Goal: Task Accomplishment & Management: Manage account settings

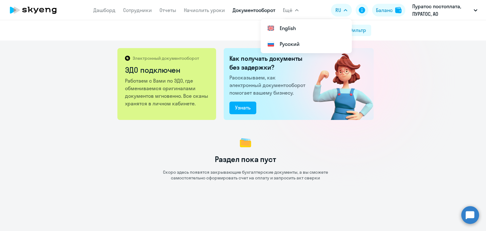
click at [258, 10] on link "Документооборот" at bounding box center [254, 10] width 43 height 6
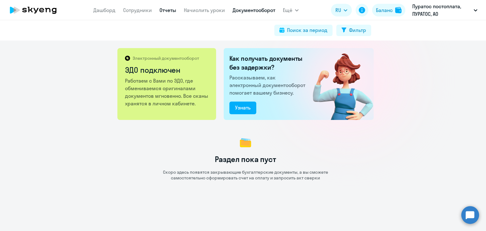
click at [174, 9] on link "Отчеты" at bounding box center [167, 10] width 17 height 6
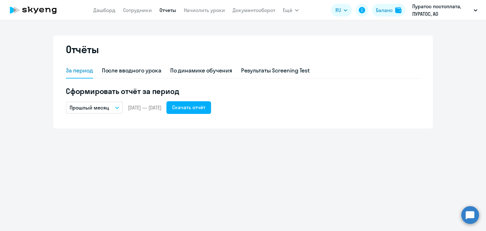
click at [118, 108] on icon "button" at bounding box center [116, 108] width 3 height 2
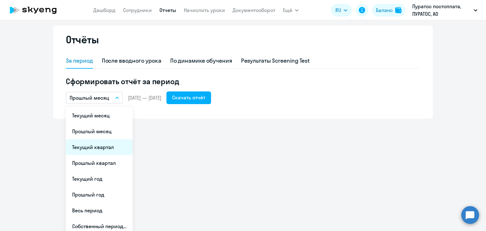
scroll to position [14, 0]
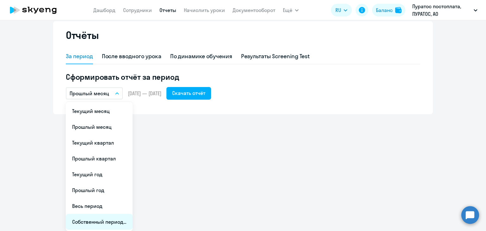
click at [94, 220] on li "Собственный период..." at bounding box center [99, 222] width 67 height 16
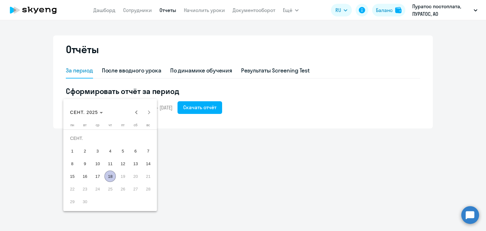
scroll to position [0, 0]
click at [84, 110] on span "СЕНТ. 2025" at bounding box center [84, 112] width 28 height 5
click at [120, 197] on span "2024" at bounding box center [121, 195] width 20 height 11
click at [103, 157] on span "ИЮНЬ" at bounding box center [99, 157] width 20 height 11
click at [77, 115] on span "Choose month and year" at bounding box center [81, 112] width 26 height 15
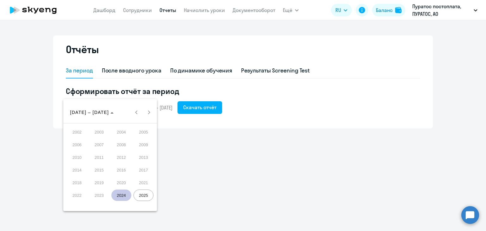
click at [147, 201] on button "2025" at bounding box center [143, 195] width 22 height 13
click at [140, 159] on span "АВГ." at bounding box center [144, 157] width 20 height 11
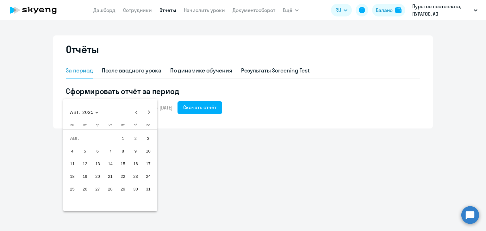
click at [132, 185] on span "30" at bounding box center [135, 188] width 11 height 11
click at [177, 148] on div at bounding box center [243, 115] width 486 height 231
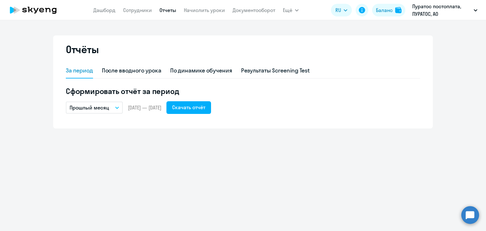
click at [104, 107] on p "Прошлый месяц" at bounding box center [90, 108] width 40 height 8
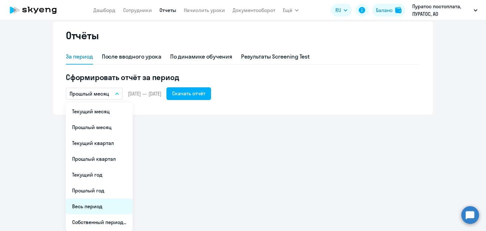
scroll to position [14, 0]
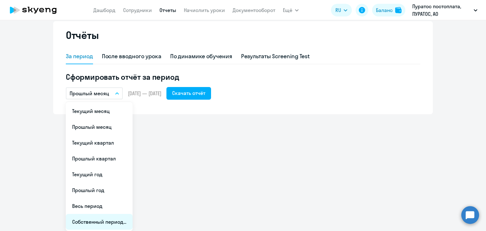
click at [91, 225] on li "Собственный период..." at bounding box center [99, 222] width 67 height 16
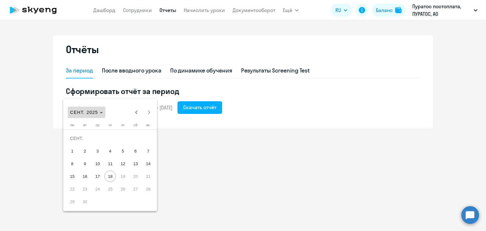
click at [88, 115] on span "Choose month and year" at bounding box center [87, 112] width 38 height 15
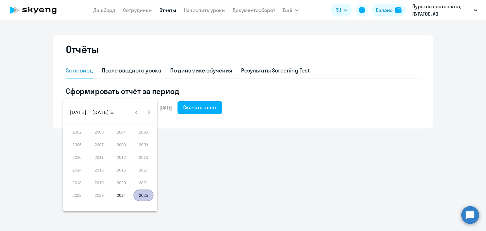
click at [127, 196] on span "2024" at bounding box center [121, 195] width 20 height 11
click at [127, 159] on span "ИЮЛЬ" at bounding box center [121, 157] width 20 height 11
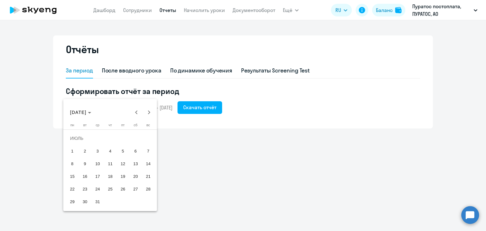
click at [73, 153] on span "1" at bounding box center [71, 150] width 11 height 11
click at [151, 113] on span "Next month" at bounding box center [149, 112] width 13 height 13
click at [151, 112] on span "Next month" at bounding box center [149, 112] width 13 height 13
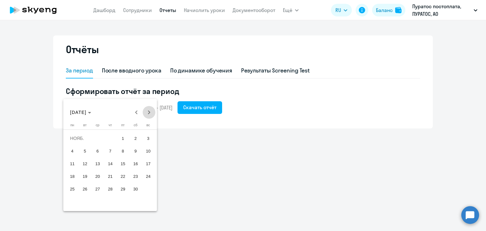
click at [151, 112] on span "Next month" at bounding box center [149, 112] width 13 height 13
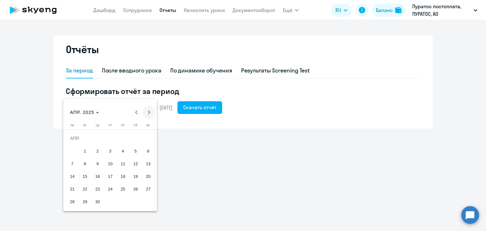
click at [151, 112] on span "Next month" at bounding box center [149, 112] width 13 height 13
click at [114, 202] on span "31" at bounding box center [109, 201] width 11 height 11
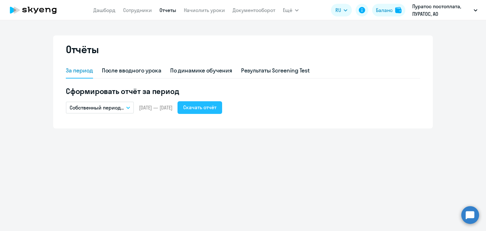
click at [215, 110] on div "Скачать отчёт" at bounding box center [199, 107] width 33 height 8
click at [249, 10] on link "Документооборот" at bounding box center [254, 10] width 43 height 6
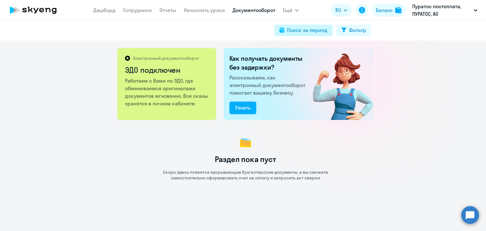
click at [299, 32] on div "Поиск за период" at bounding box center [307, 30] width 40 height 8
select select "all"
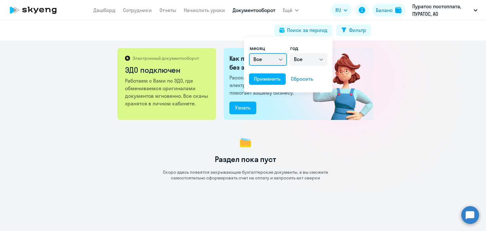
click at [281, 59] on select "Все январь февраль март апрель май июнь июль август сентябрь октябрь ноябрь дек…" at bounding box center [268, 59] width 38 height 13
click at [309, 59] on select "Все 2025 2024 2023 2022 2021 2020 2019 2018 2017 2016" at bounding box center [308, 59] width 38 height 13
select select "2024"
click at [289, 53] on select "Все 2025 2024 2023 2022 2021 2020 2019 2018 2017 2016" at bounding box center [308, 59] width 38 height 13
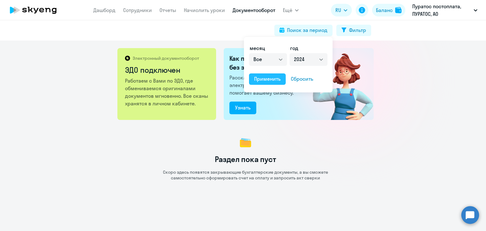
click at [274, 78] on div "Применить" at bounding box center [267, 79] width 27 height 8
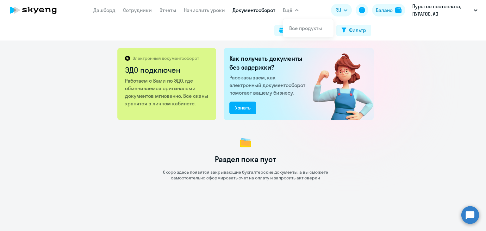
click at [295, 9] on icon "button" at bounding box center [297, 10] width 4 height 2
click at [296, 8] on button "Ещё" at bounding box center [291, 10] width 16 height 13
click at [104, 11] on link "Дашборд" at bounding box center [104, 10] width 22 height 6
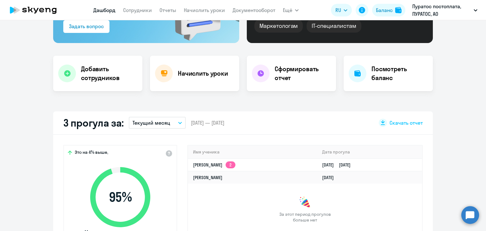
select select "30"
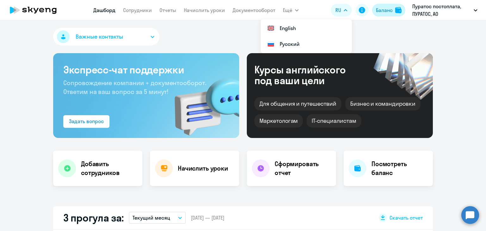
click at [385, 10] on div "Баланс" at bounding box center [384, 10] width 17 height 8
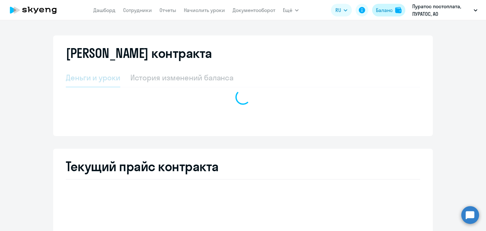
select select "english_adult_not_native_speaker"
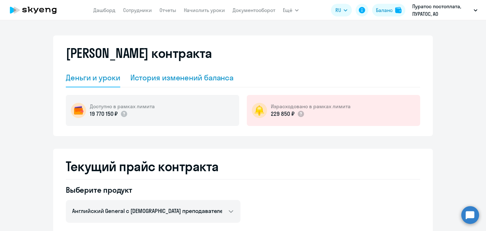
click at [182, 79] on div "История изменений баланса" at bounding box center [181, 77] width 103 height 10
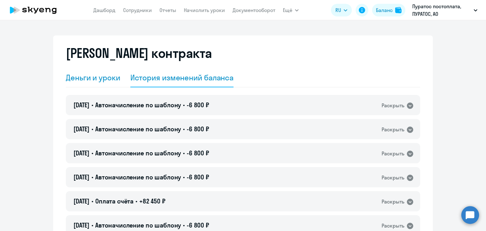
click at [89, 78] on div "Деньги и уроки" at bounding box center [93, 77] width 54 height 10
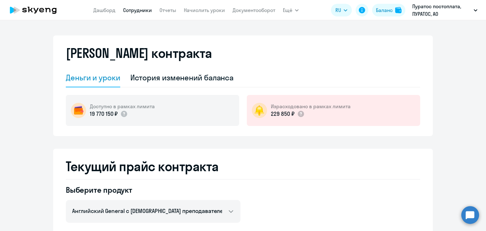
click at [139, 8] on link "Сотрудники" at bounding box center [137, 10] width 29 height 6
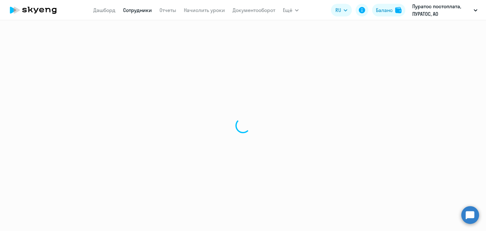
select select "30"
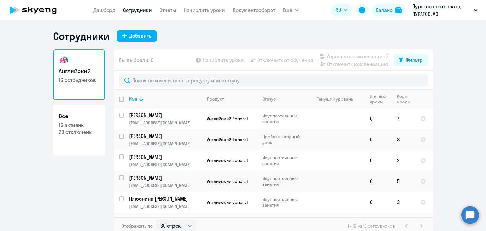
click at [139, 10] on link "Сотрудники" at bounding box center [137, 10] width 29 height 6
click at [204, 10] on link "Начислить уроки" at bounding box center [204, 10] width 41 height 6
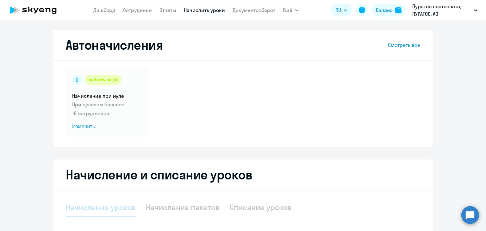
select select "10"
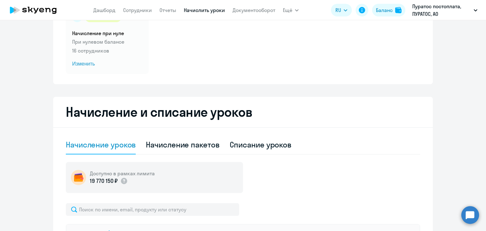
scroll to position [190, 0]
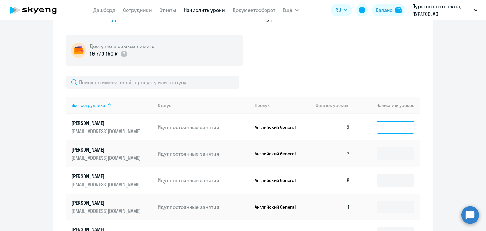
click at [380, 128] on input at bounding box center [395, 127] width 38 height 13
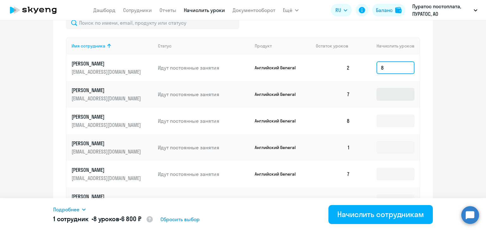
scroll to position [253, 0]
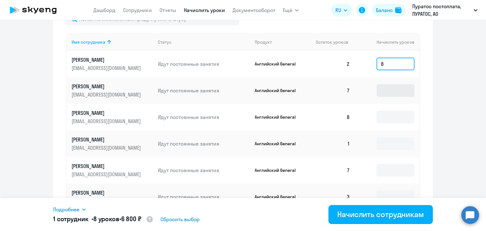
type input "8"
click at [380, 90] on input at bounding box center [395, 90] width 38 height 13
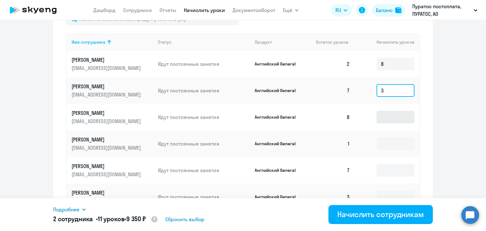
type input "3"
click at [381, 120] on input at bounding box center [395, 117] width 38 height 13
type input "2"
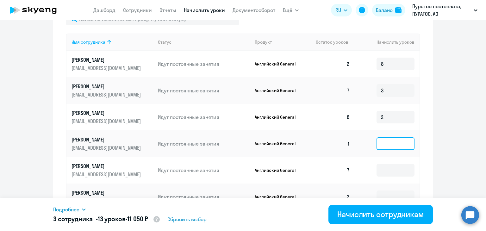
click at [380, 146] on input at bounding box center [395, 143] width 38 height 13
type input "9"
click at [382, 170] on input at bounding box center [395, 170] width 38 height 13
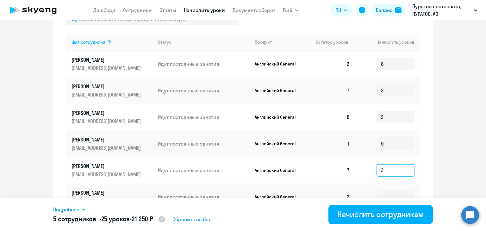
scroll to position [316, 0]
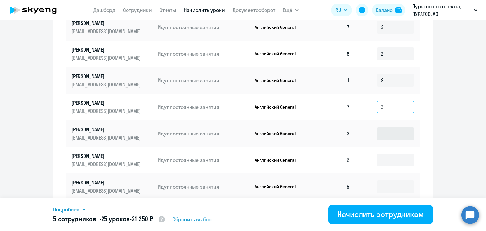
type input "3"
click at [384, 133] on input at bounding box center [395, 133] width 38 height 13
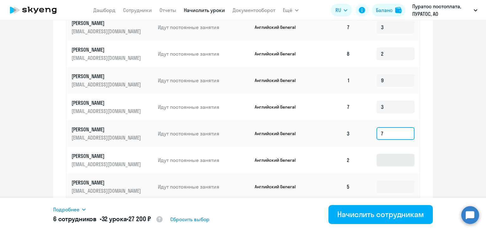
type input "7"
click at [382, 158] on input at bounding box center [395, 160] width 38 height 13
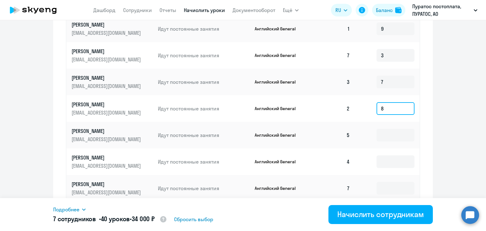
scroll to position [380, 0]
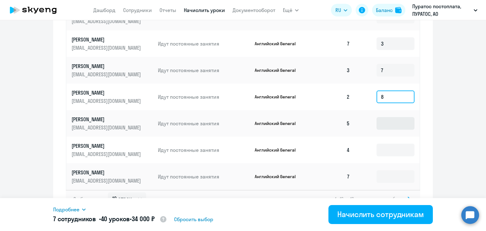
type input "8"
click at [378, 122] on input at bounding box center [395, 123] width 38 height 13
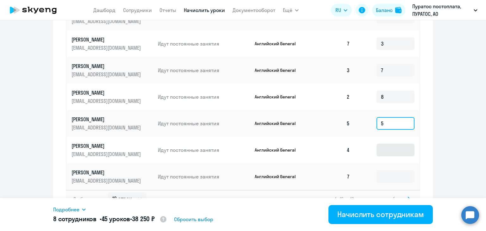
type input "5"
click at [380, 150] on input at bounding box center [395, 150] width 38 height 13
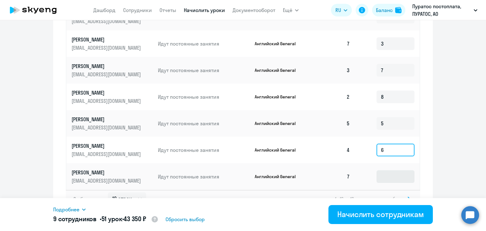
type input "6"
click at [383, 178] on input at bounding box center [395, 176] width 38 height 13
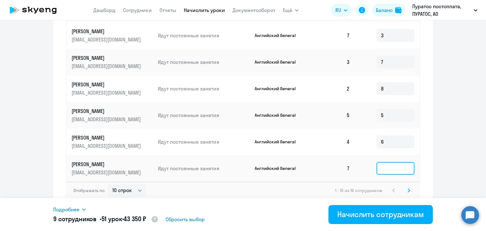
scroll to position [392, 0]
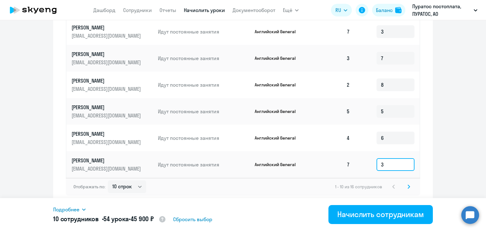
type input "3"
click at [405, 184] on svg-icon at bounding box center [409, 187] width 8 height 8
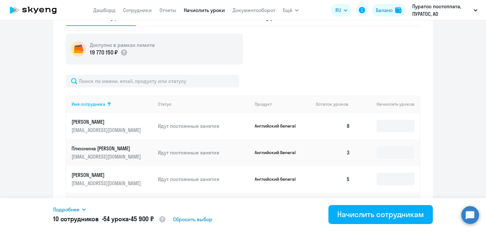
scroll to position [190, 0]
click at [384, 124] on input at bounding box center [395, 126] width 38 height 13
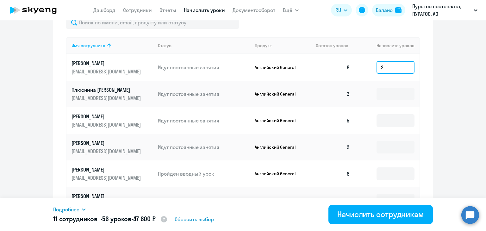
scroll to position [254, 0]
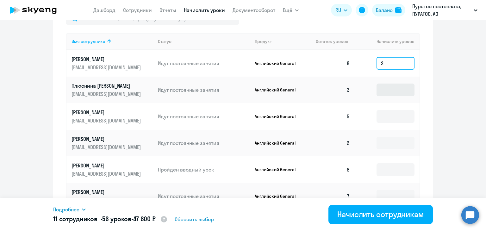
type input "2"
click at [380, 89] on input at bounding box center [395, 90] width 38 height 13
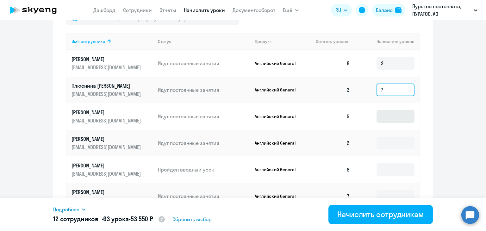
type input "7"
click at [387, 119] on input at bounding box center [395, 116] width 38 height 13
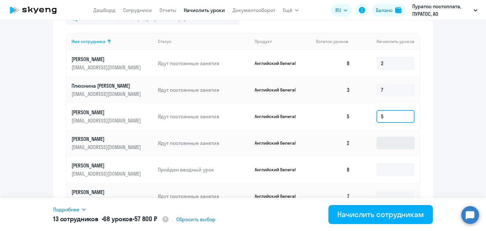
type input "5"
click at [386, 146] on input at bounding box center [395, 143] width 38 height 13
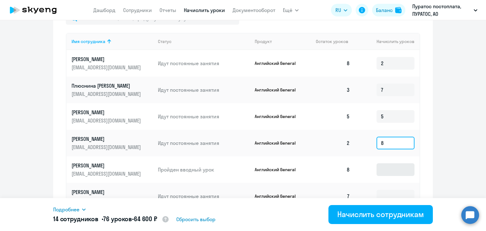
type input "8"
click at [391, 169] on input at bounding box center [395, 169] width 38 height 13
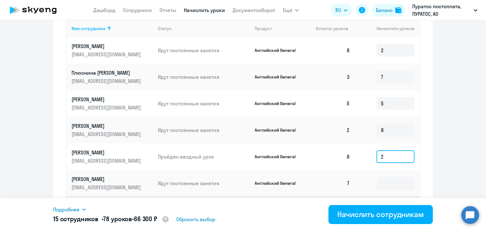
scroll to position [285, 0]
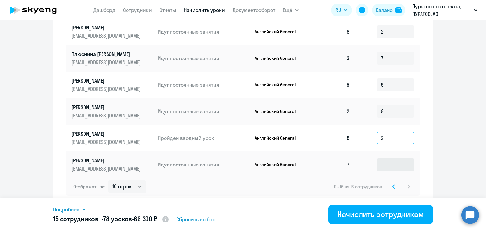
type input "2"
click at [391, 162] on input at bounding box center [395, 164] width 38 height 13
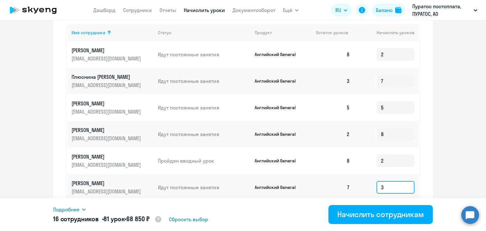
scroll to position [254, 0]
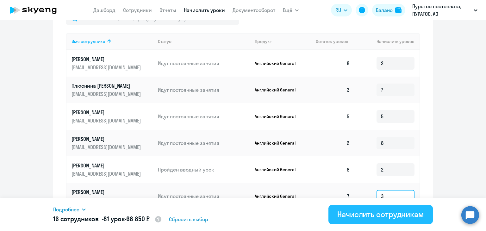
type input "3"
click at [375, 217] on div "Начислить сотрудникам" at bounding box center [380, 214] width 87 height 10
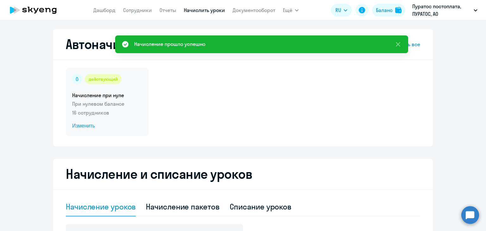
scroll to position [0, 0]
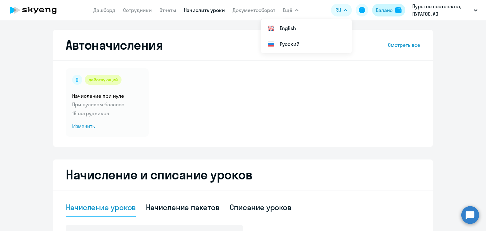
click at [386, 9] on div "Баланс" at bounding box center [384, 10] width 17 height 8
select select "english_adult_not_native_speaker"
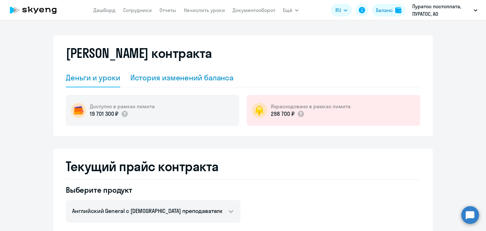
click at [211, 77] on div "История изменений баланса" at bounding box center [181, 77] width 103 height 10
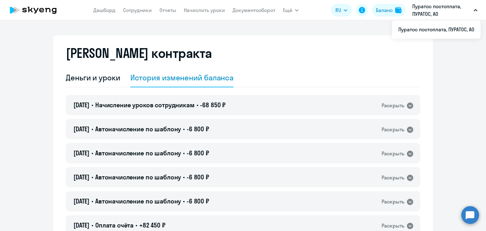
click at [468, 7] on p "Пуратос постоплата, ПУРАТОС, АО" at bounding box center [441, 10] width 59 height 15
click at [93, 78] on div "Деньги и уроки" at bounding box center [93, 77] width 54 height 10
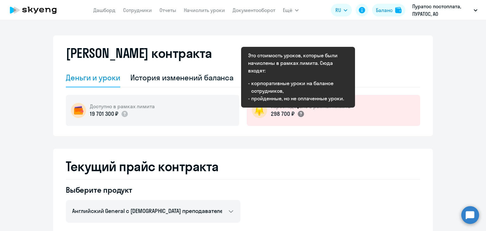
click at [298, 116] on circle at bounding box center [301, 114] width 6 height 6
